Goal: Task Accomplishment & Management: Use online tool/utility

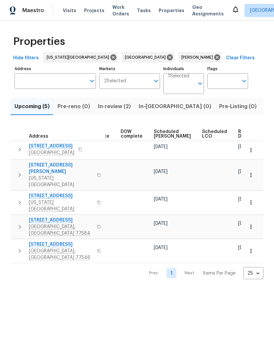
scroll to position [0, 172]
click at [250, 199] on icon "button" at bounding box center [250, 202] width 7 height 7
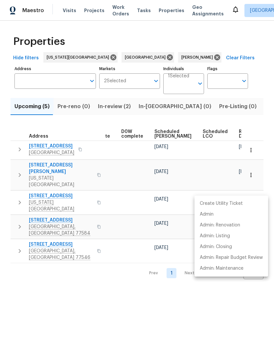
click at [160, 277] on div at bounding box center [137, 174] width 274 height 348
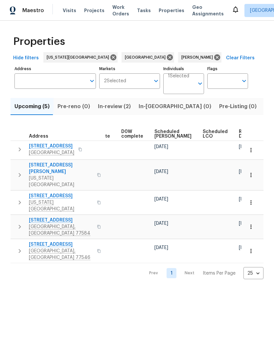
click at [254, 172] on icon "button" at bounding box center [250, 175] width 7 height 7
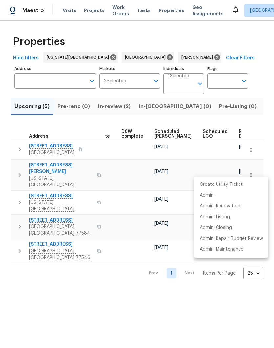
click at [159, 297] on div at bounding box center [137, 174] width 274 height 348
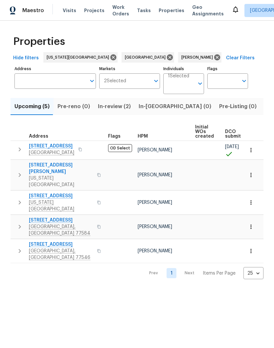
scroll to position [0, 0]
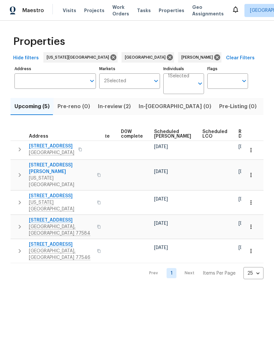
click at [253, 151] on icon "button" at bounding box center [250, 150] width 7 height 7
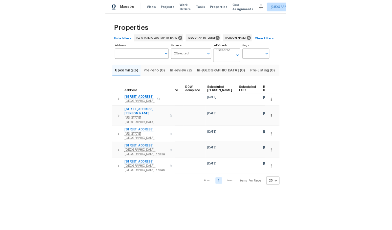
scroll to position [0, 172]
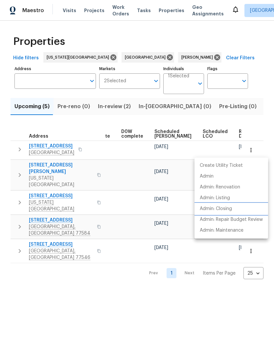
click at [227, 211] on p "Admin: Closing" at bounding box center [215, 209] width 32 height 7
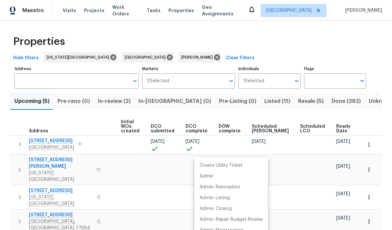
scroll to position [0, 53]
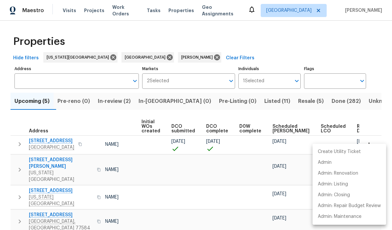
click at [273, 52] on div at bounding box center [196, 115] width 392 height 230
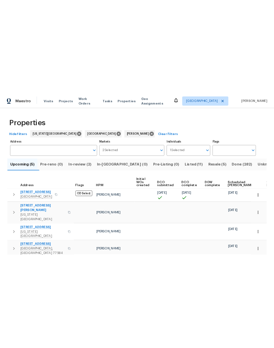
scroll to position [0, 0]
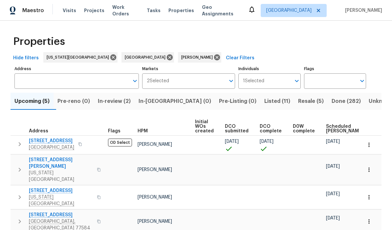
click at [273, 194] on icon "button" at bounding box center [369, 197] width 7 height 7
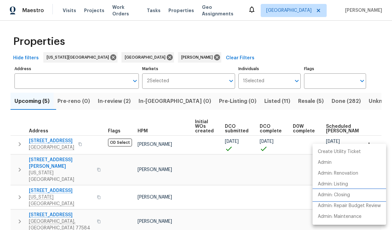
click at [273, 197] on p "Admin: Closing" at bounding box center [334, 195] width 32 height 7
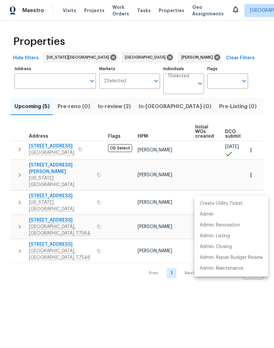
click at [212, 307] on div at bounding box center [137, 174] width 274 height 348
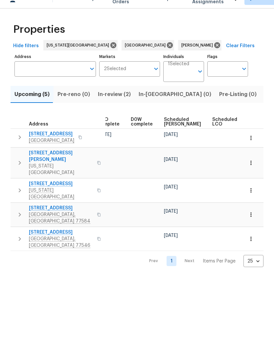
scroll to position [0, 171]
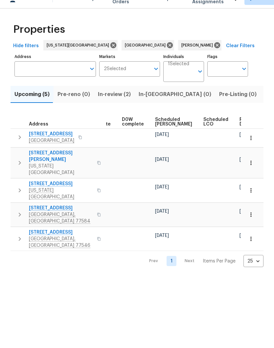
click at [249, 224] on icon "button" at bounding box center [250, 227] width 7 height 7
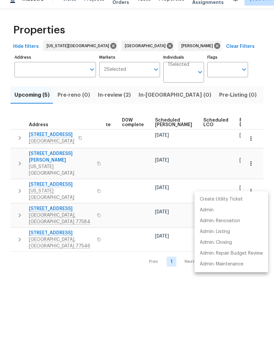
scroll to position [0, 0]
click at [229, 251] on p "Admin: Closing" at bounding box center [215, 254] width 32 height 7
